Goal: Task Accomplishment & Management: Manage account settings

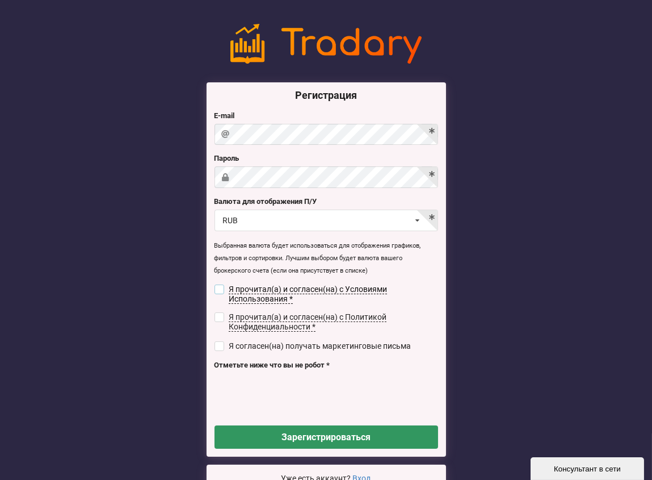
click at [221, 284] on input "checkbox" at bounding box center [220, 289] width 10 height 10
checkbox input "true"
click at [224, 316] on label "Я прочитал(а) и согласен(на) с Политикой Конфиденциальности *" at bounding box center [327, 321] width 224 height 19
click at [218, 318] on input "checkbox" at bounding box center [220, 317] width 10 height 10
checkbox input "true"
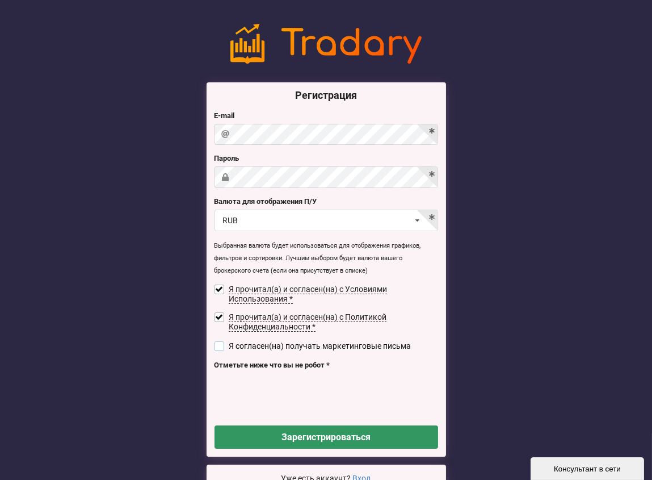
click at [218, 347] on input "checkbox" at bounding box center [220, 346] width 10 height 10
click at [220, 345] on input "checkbox" at bounding box center [220, 346] width 10 height 10
checkbox input "false"
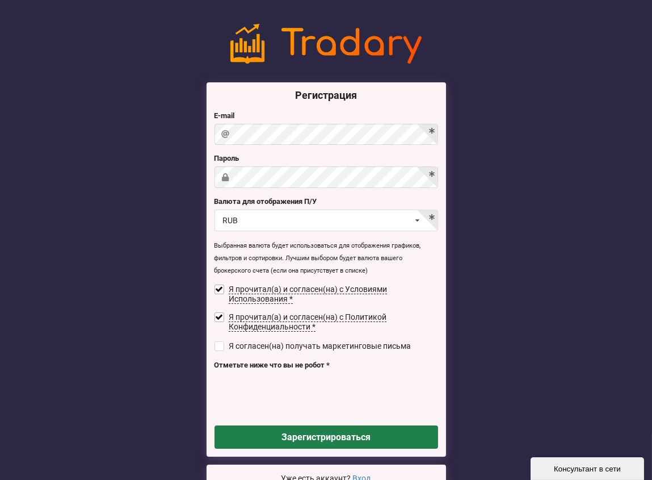
click at [312, 431] on button "Зарегистрироваться" at bounding box center [327, 436] width 224 height 23
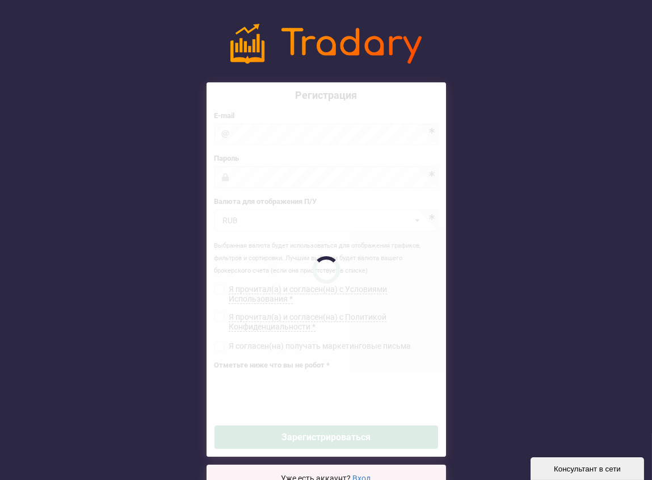
checkbox input "false"
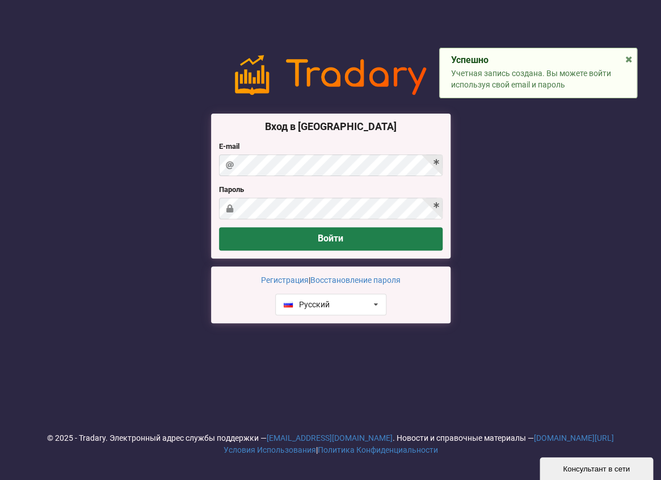
click at [343, 229] on button "Войти" at bounding box center [331, 238] width 224 height 23
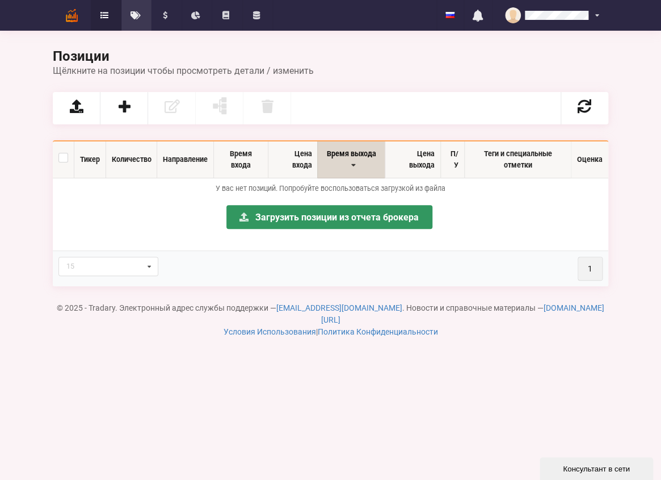
click at [133, 14] on icon at bounding box center [136, 15] width 10 height 8
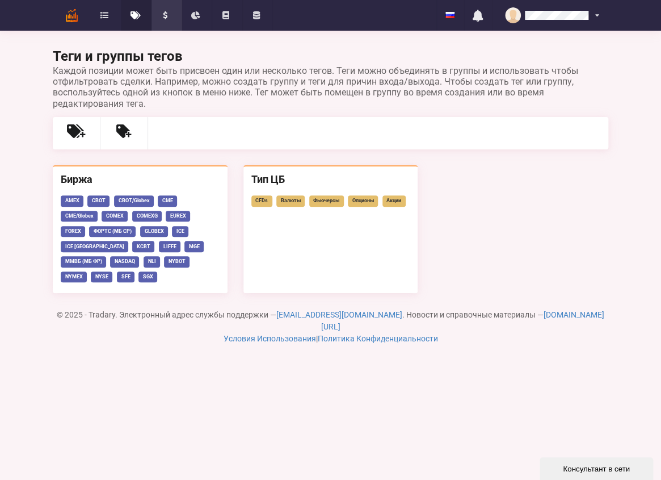
click at [162, 14] on icon at bounding box center [166, 15] width 10 height 8
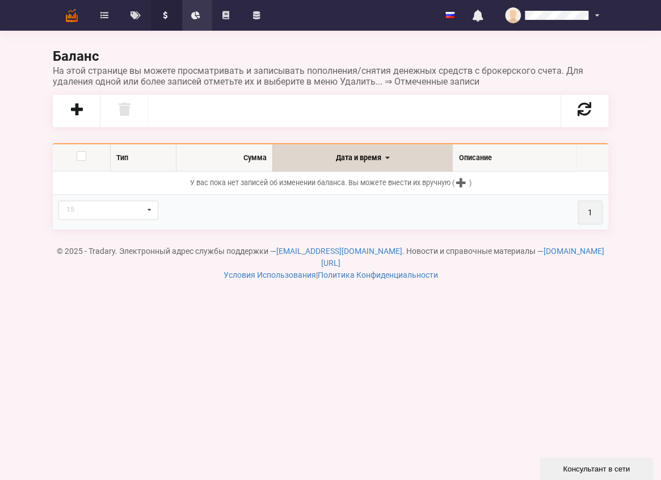
click at [186, 13] on link "Отчеты" at bounding box center [197, 15] width 31 height 31
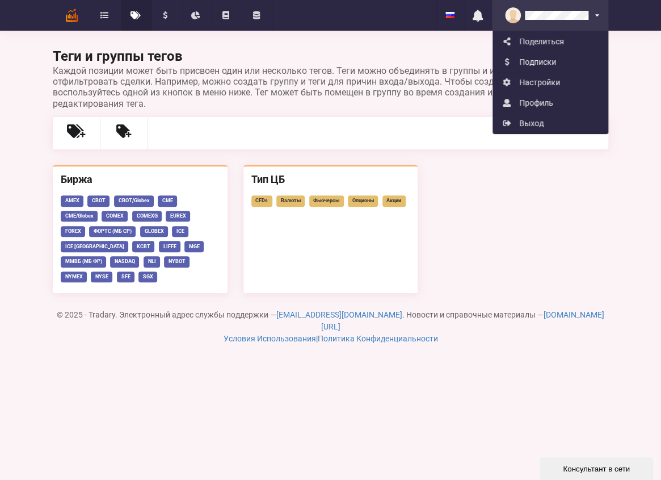
click at [590, 15] on div "Поделиться Подписки Настройки Профиль Выход" at bounding box center [550, 15] width 116 height 31
click at [554, 119] on link "Выход" at bounding box center [550, 123] width 115 height 20
